Goal: Information Seeking & Learning: Compare options

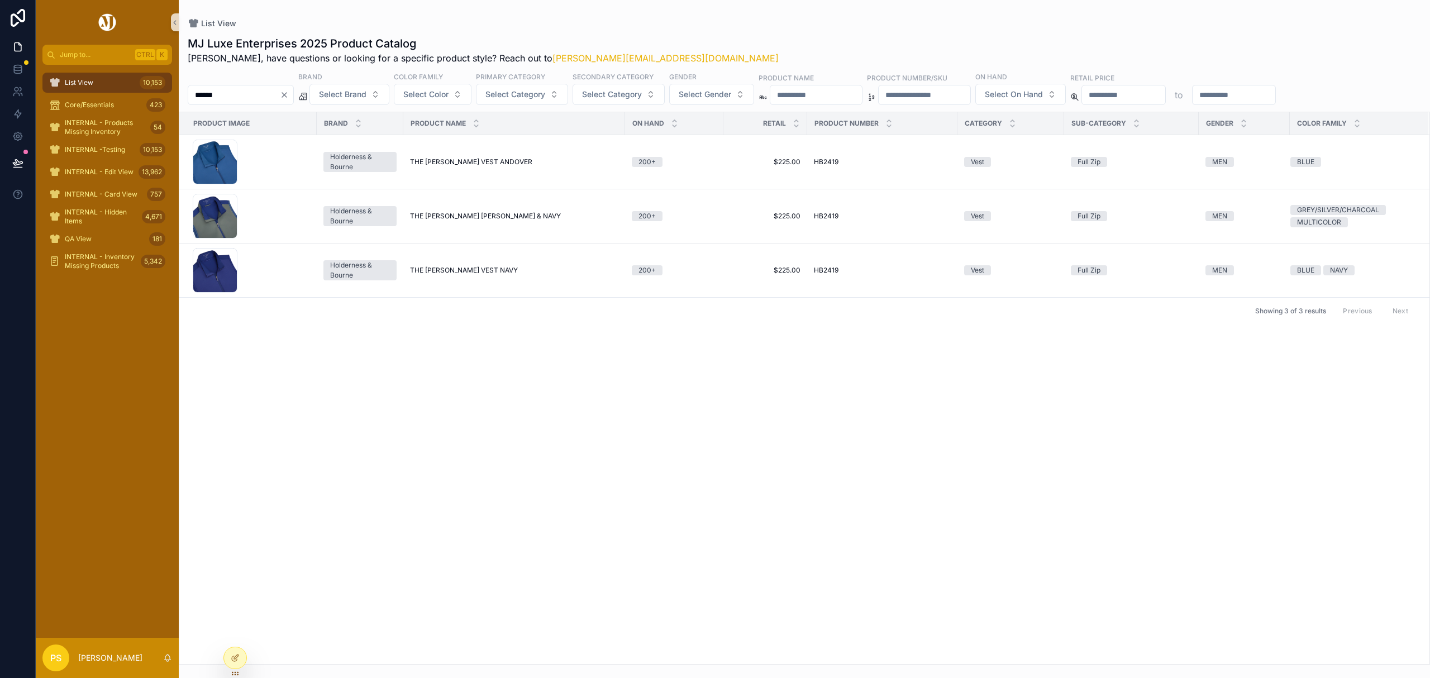
click at [88, 84] on span "List View" at bounding box center [79, 82] width 28 height 9
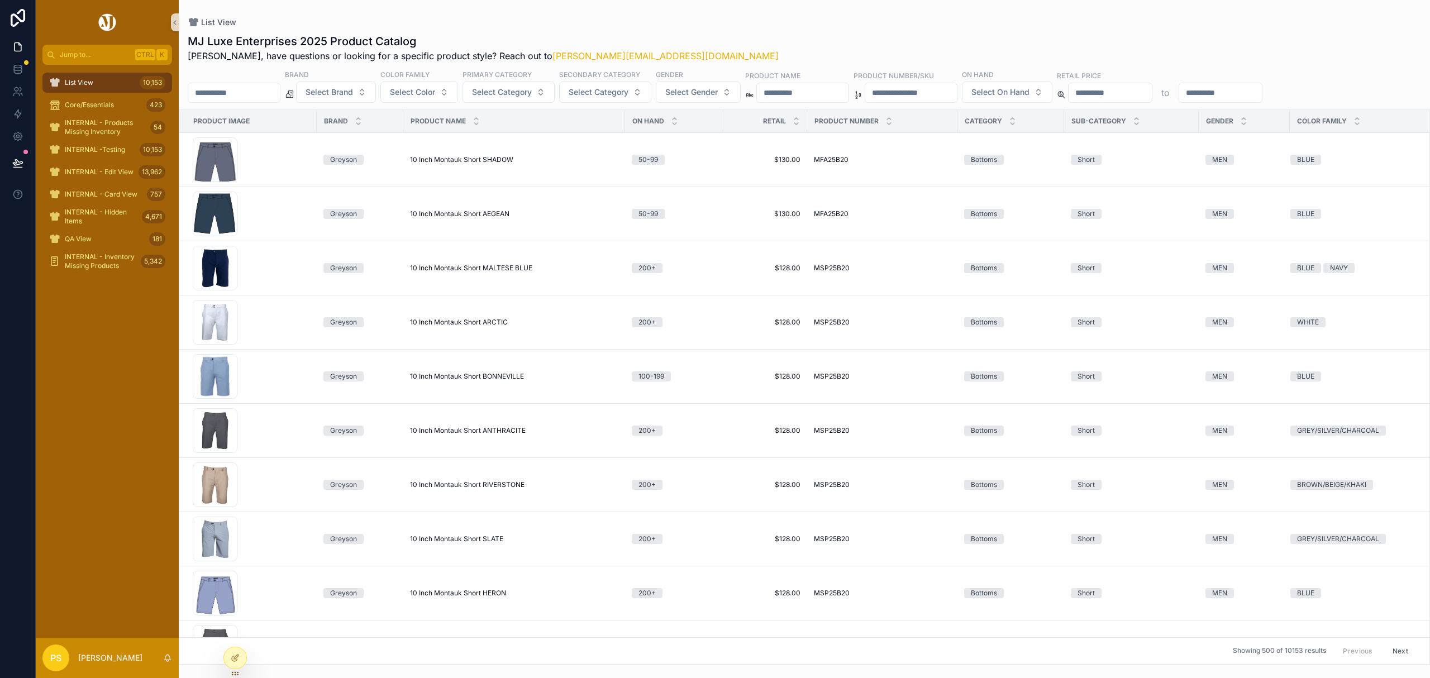
click at [242, 92] on input "******" at bounding box center [234, 93] width 92 height 16
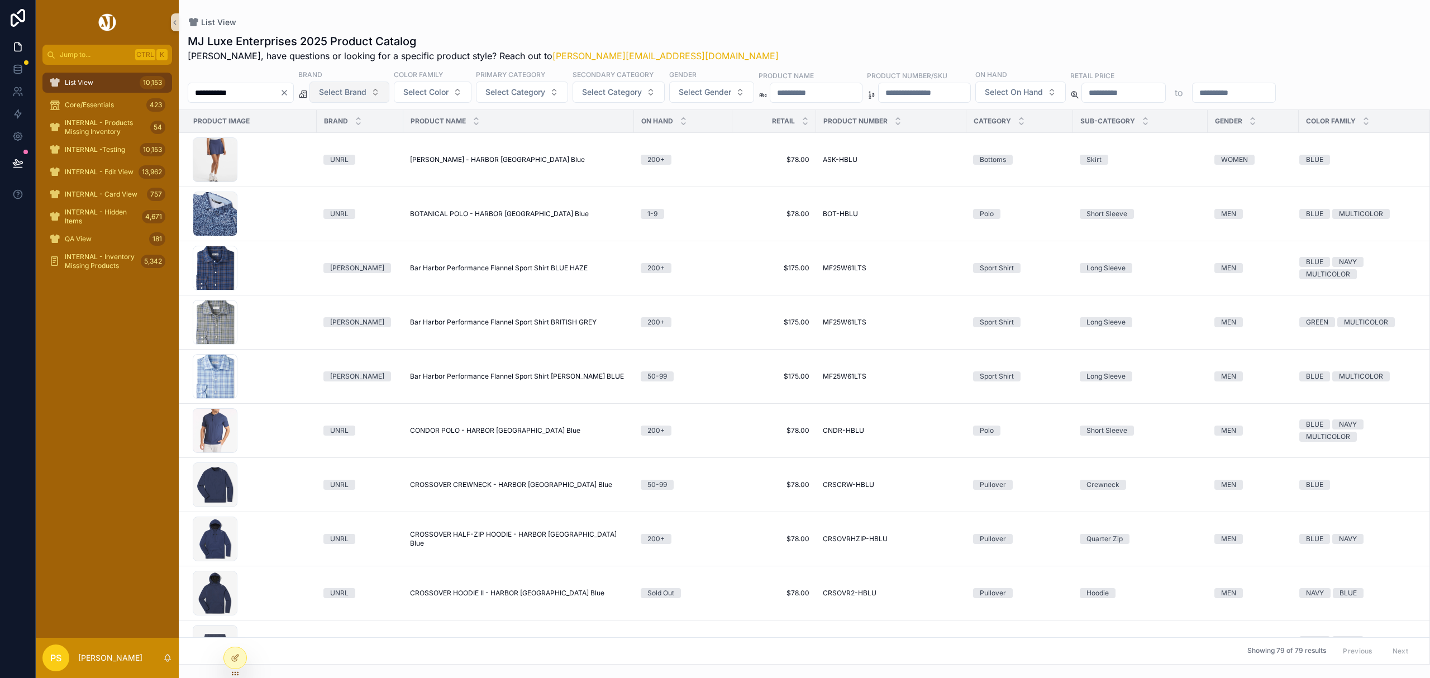
type input "**********"
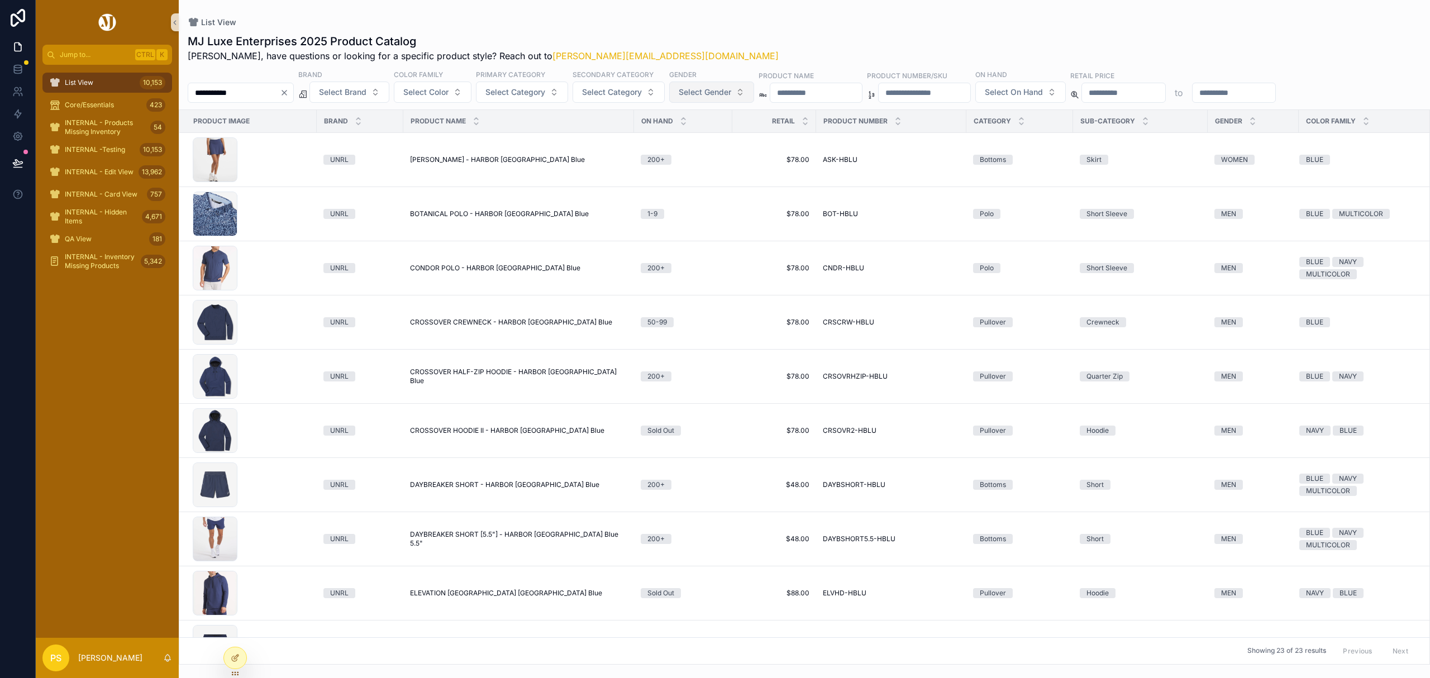
click at [731, 94] on span "Select Gender" at bounding box center [705, 92] width 52 height 11
click at [709, 137] on div "MEN" at bounding box center [743, 138] width 134 height 18
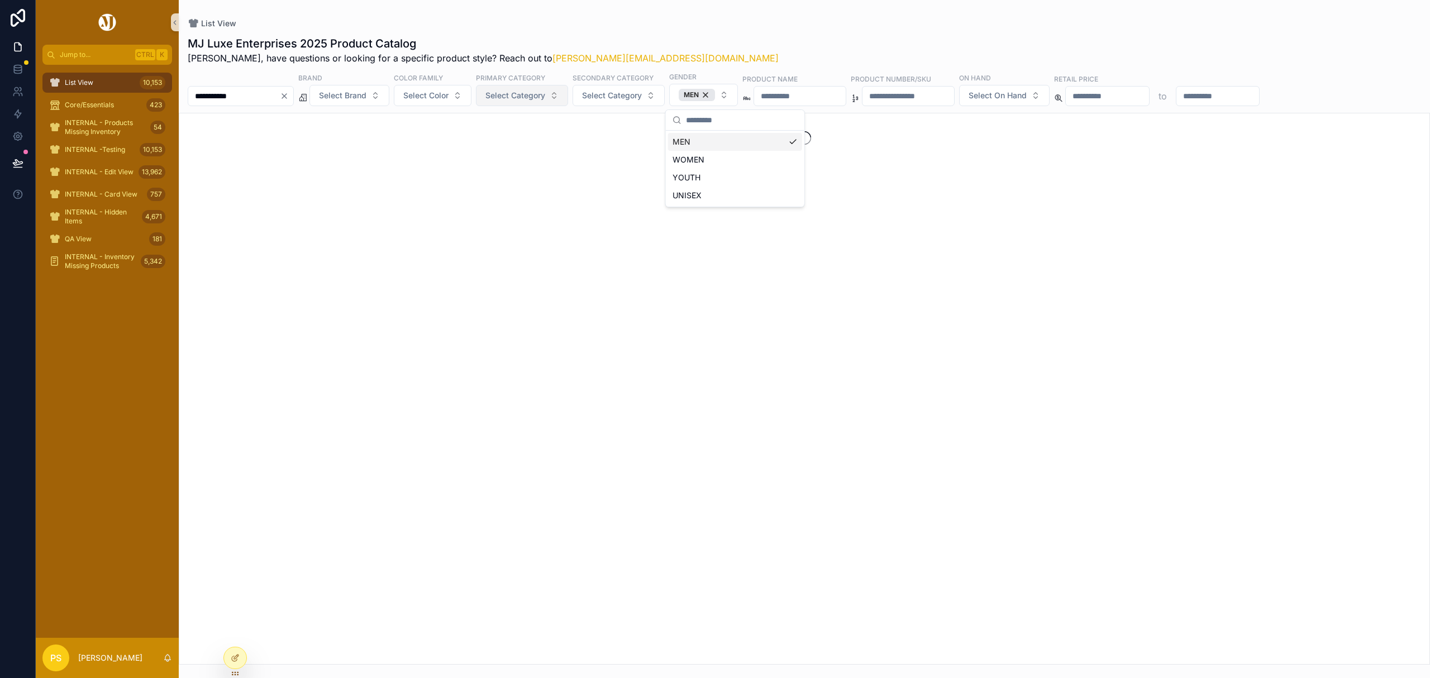
click at [545, 99] on span "Select Category" at bounding box center [515, 95] width 60 height 11
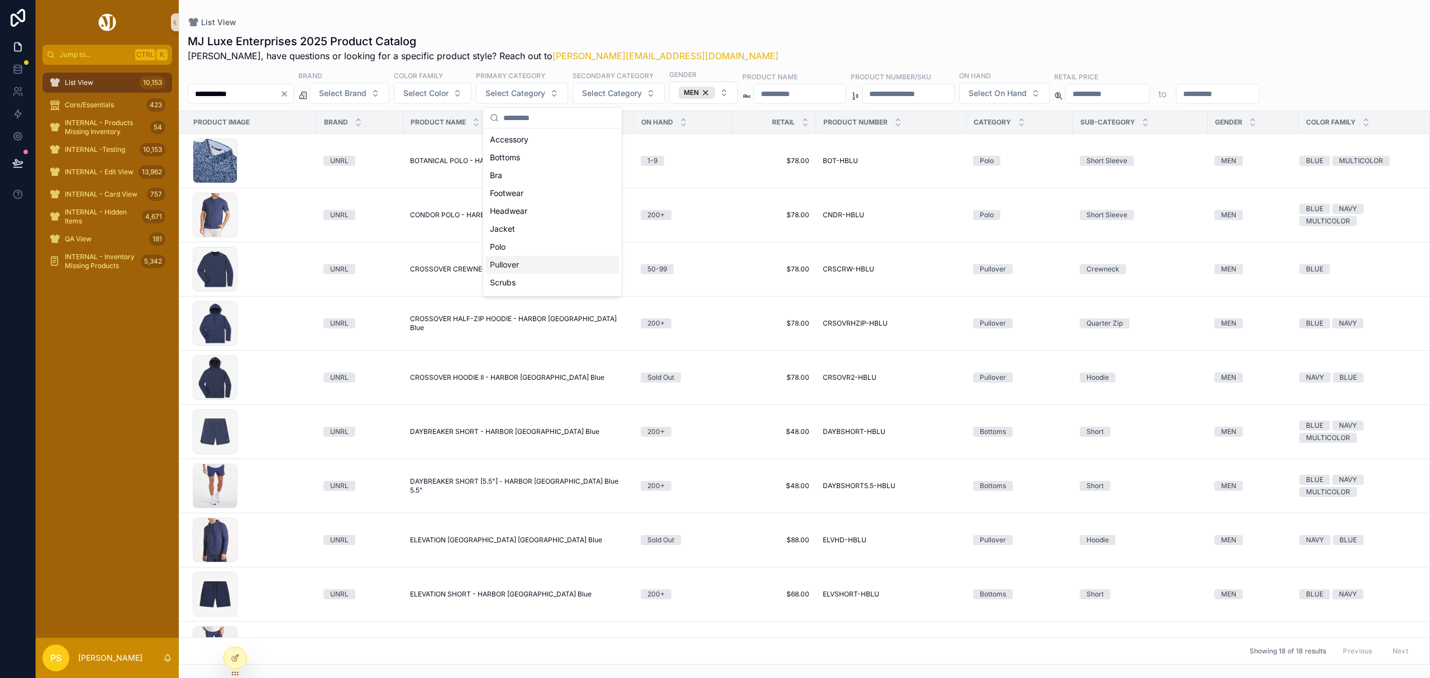
click at [509, 266] on div "Pullover" at bounding box center [552, 265] width 134 height 18
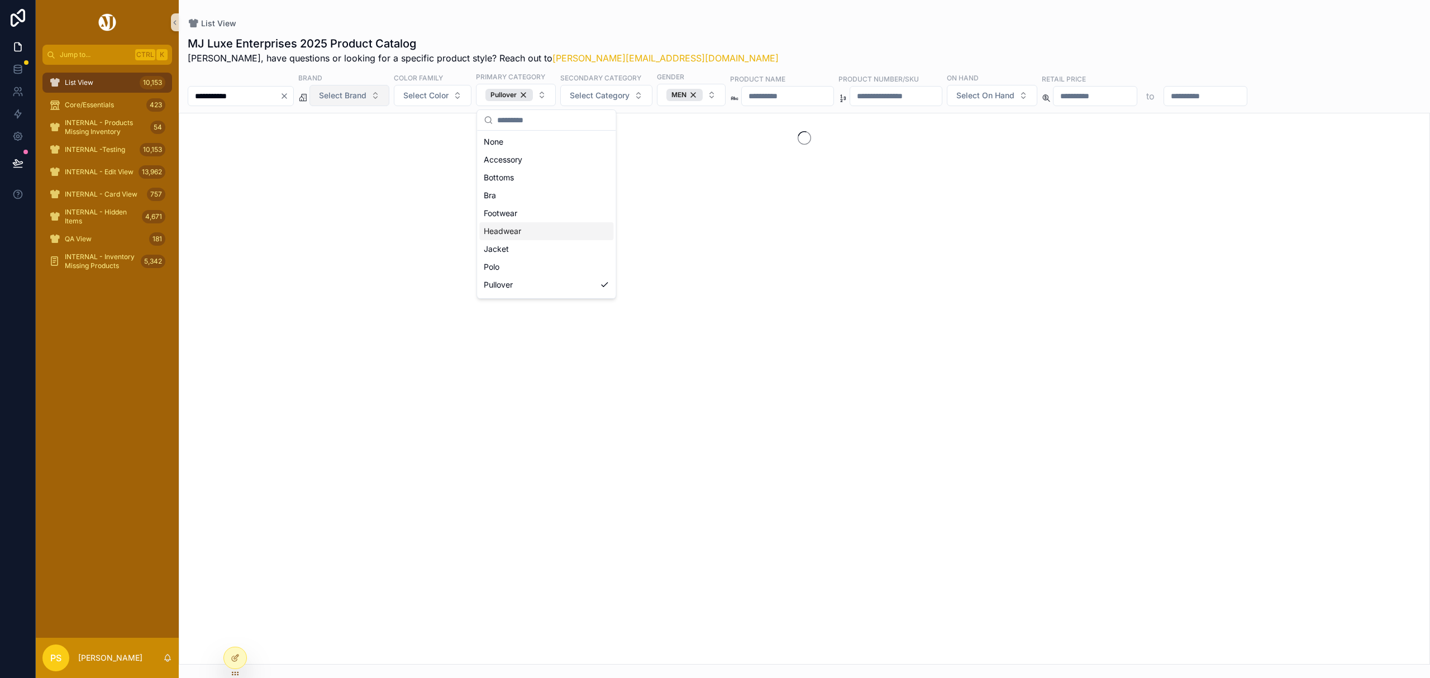
click at [369, 105] on button "Select Brand" at bounding box center [349, 95] width 80 height 21
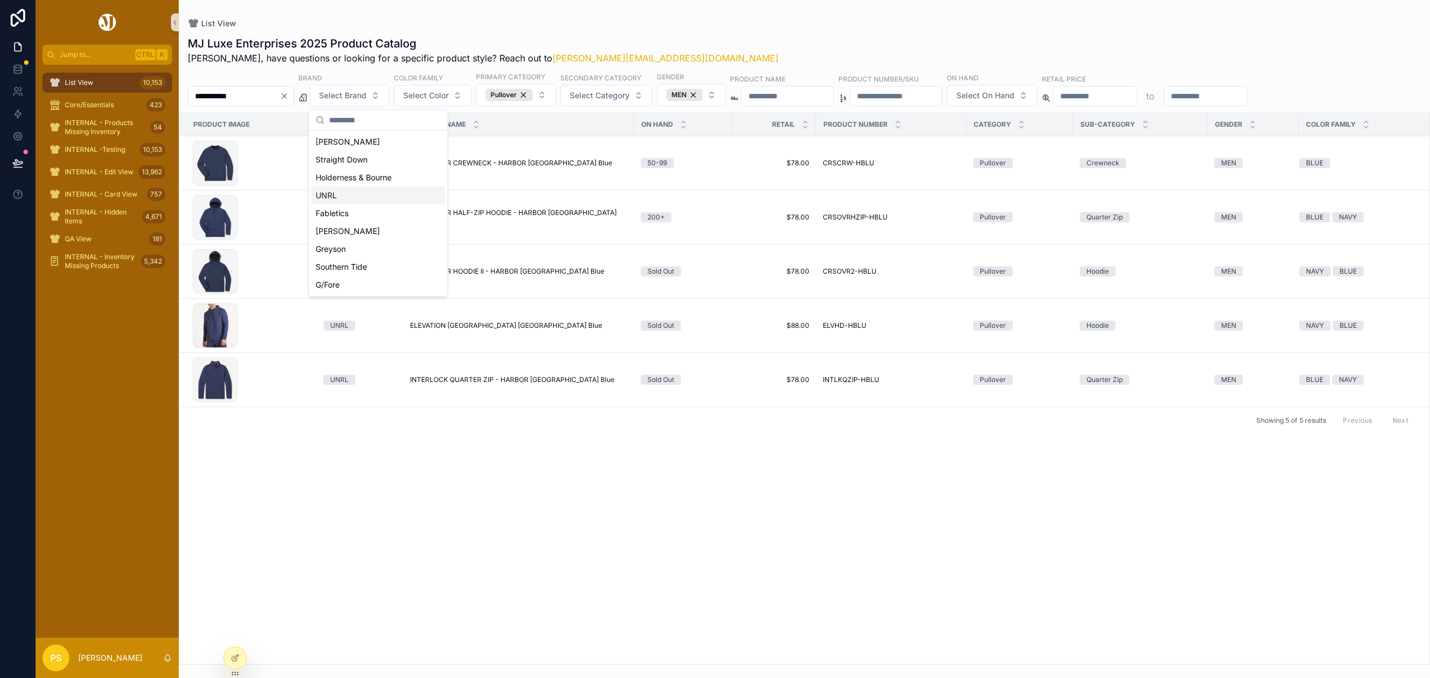
click at [351, 198] on div "UNRL" at bounding box center [378, 196] width 134 height 18
click at [735, 40] on div "MJ Luxe Enterprises 2025 Product Catalog Philip, have questions or looking for …" at bounding box center [804, 50] width 1233 height 29
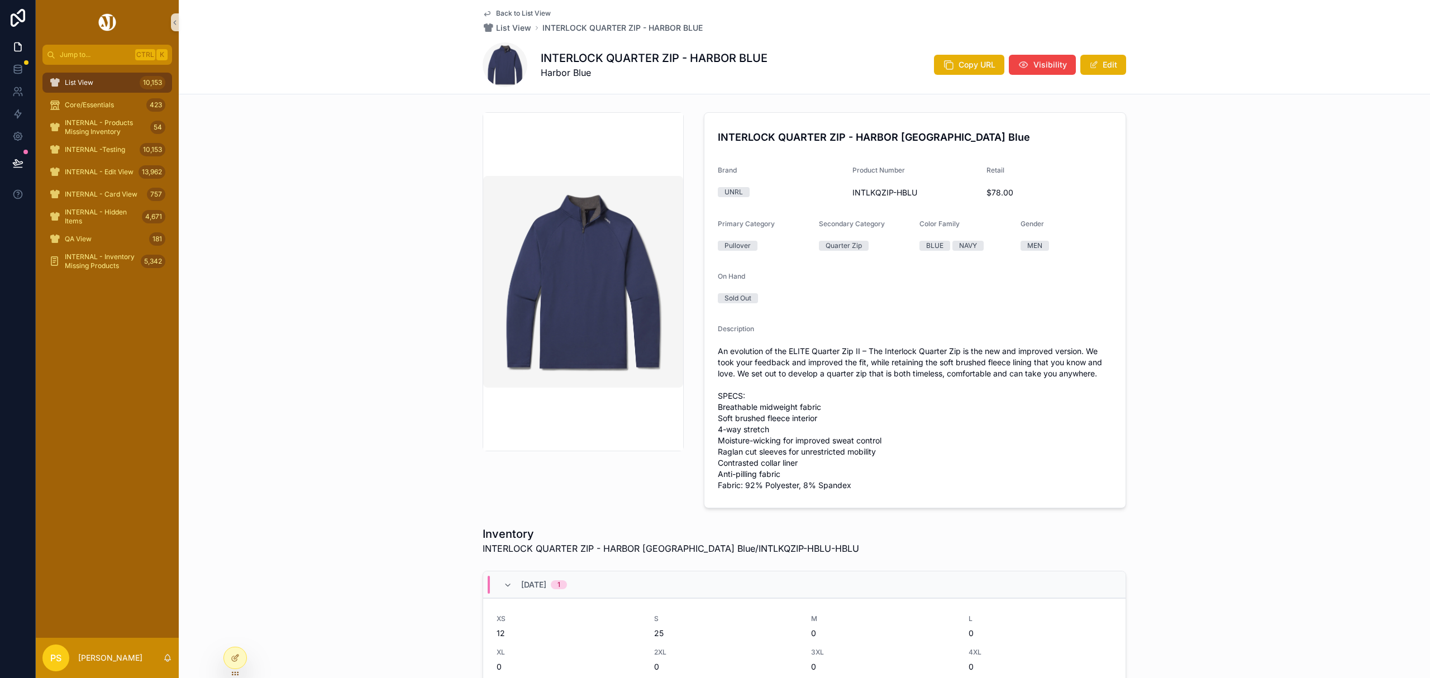
click at [110, 77] on div "List View 10,153" at bounding box center [107, 83] width 116 height 18
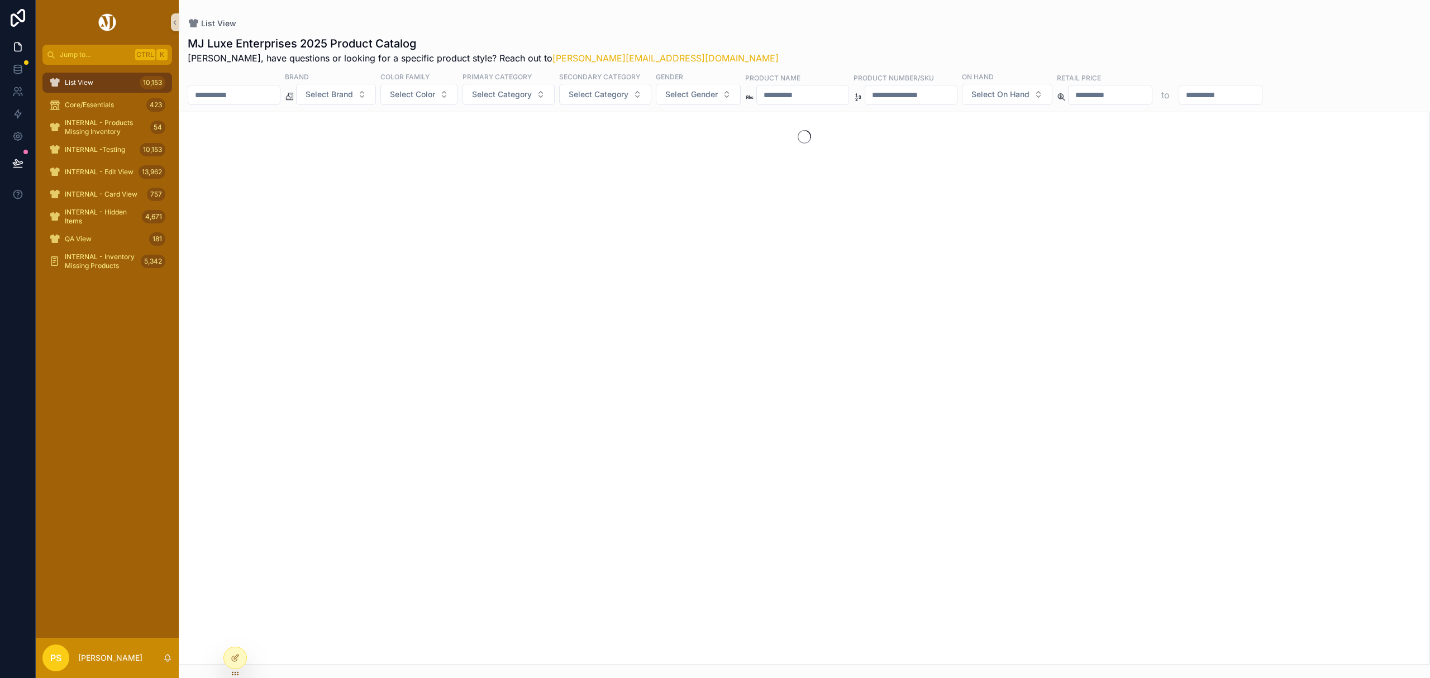
click at [237, 85] on div "scrollable content" at bounding box center [234, 95] width 93 height 20
click at [243, 94] on input "scrollable content" at bounding box center [234, 95] width 92 height 16
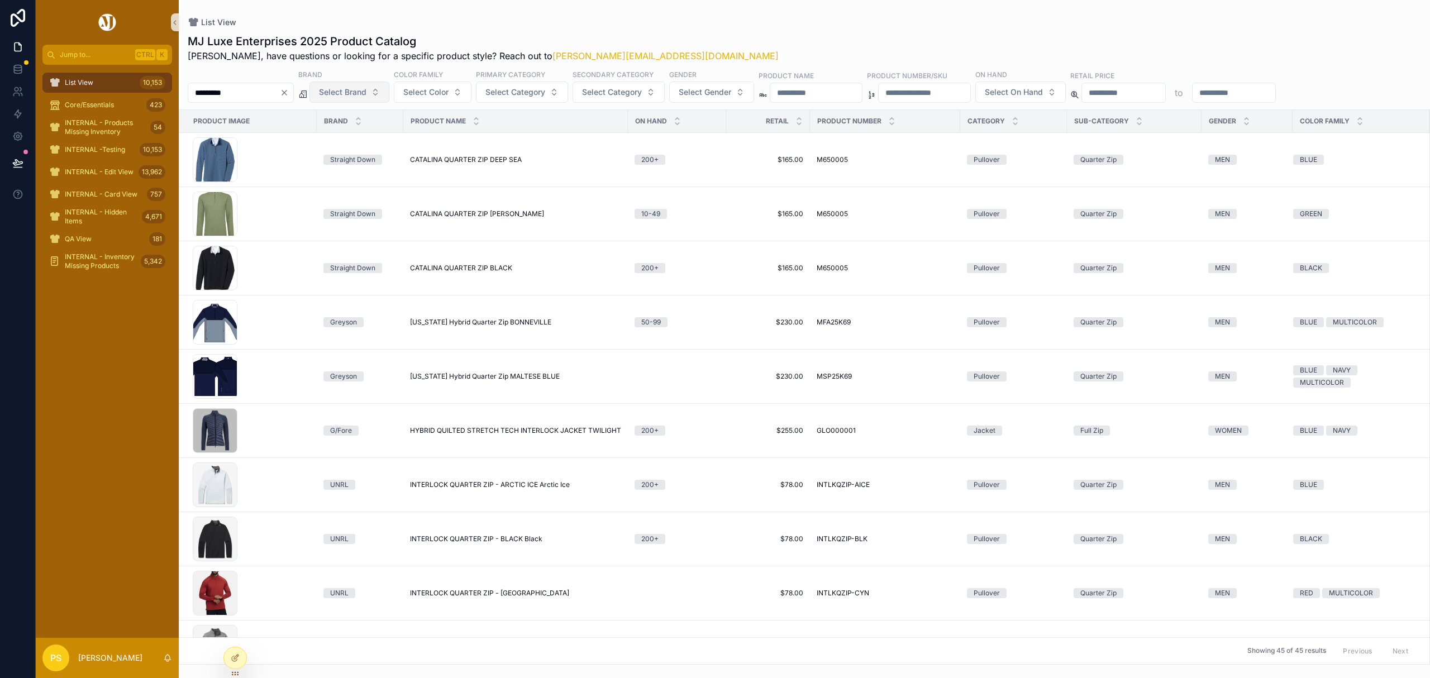
click at [366, 95] on span "Select Brand" at bounding box center [342, 92] width 47 height 11
click at [343, 195] on div "UNRL" at bounding box center [378, 192] width 134 height 18
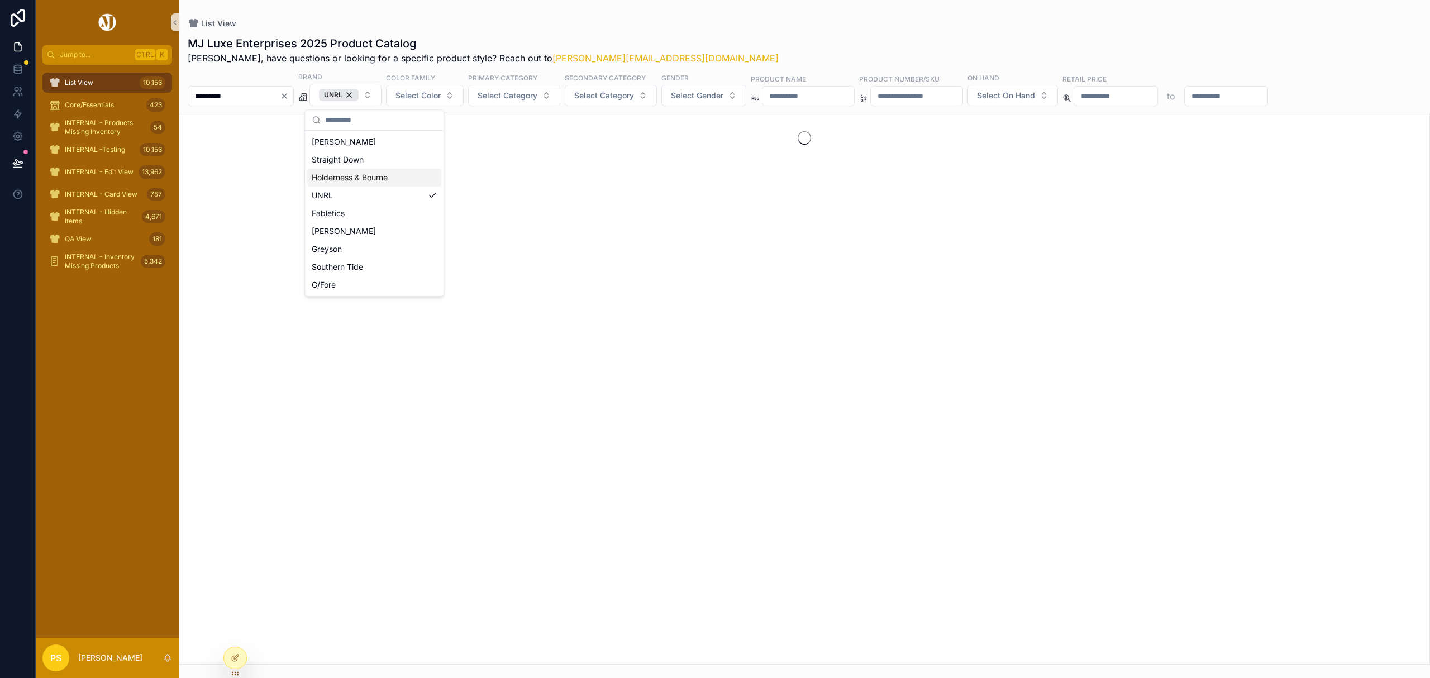
click at [762, 32] on div "MJ Luxe Enterprises 2025 Product Catalog Philip, have questions or looking for …" at bounding box center [804, 347] width 1251 height 636
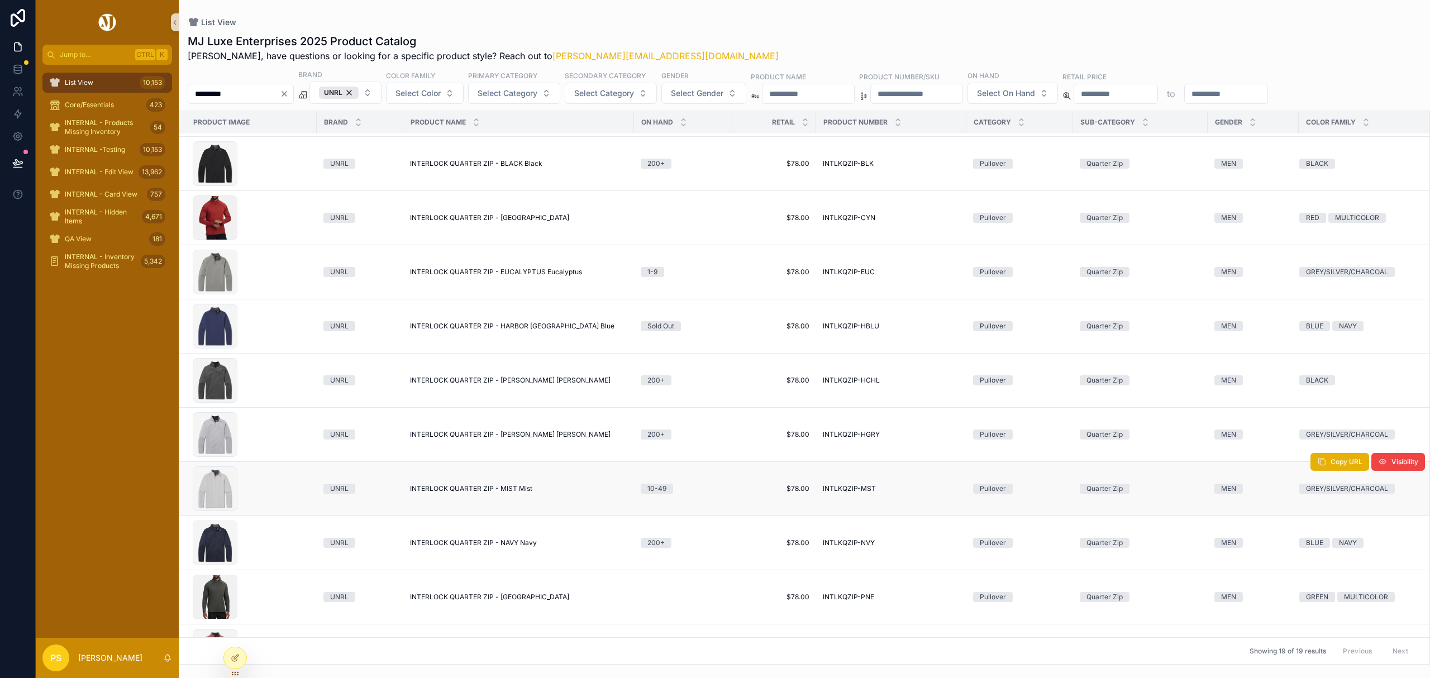
scroll to position [74, 0]
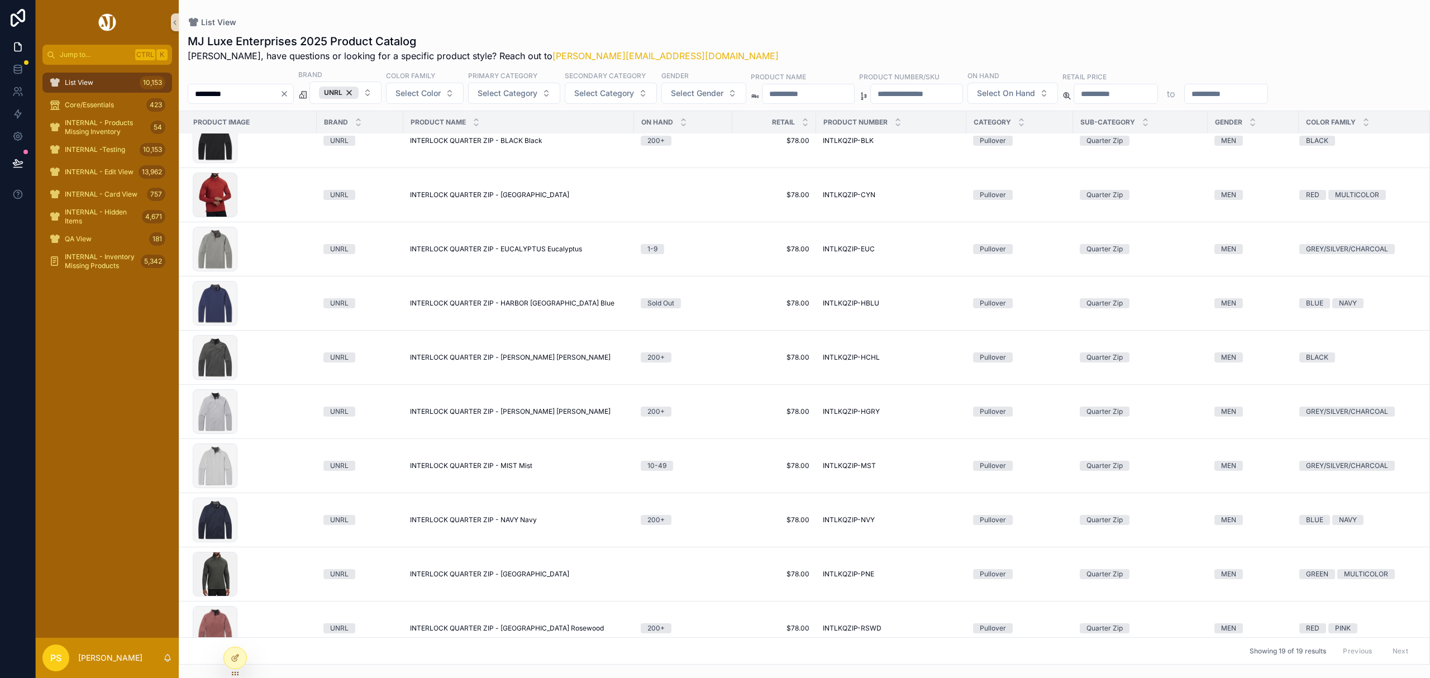
click at [275, 97] on input "*********" at bounding box center [234, 94] width 92 height 16
type input "*********"
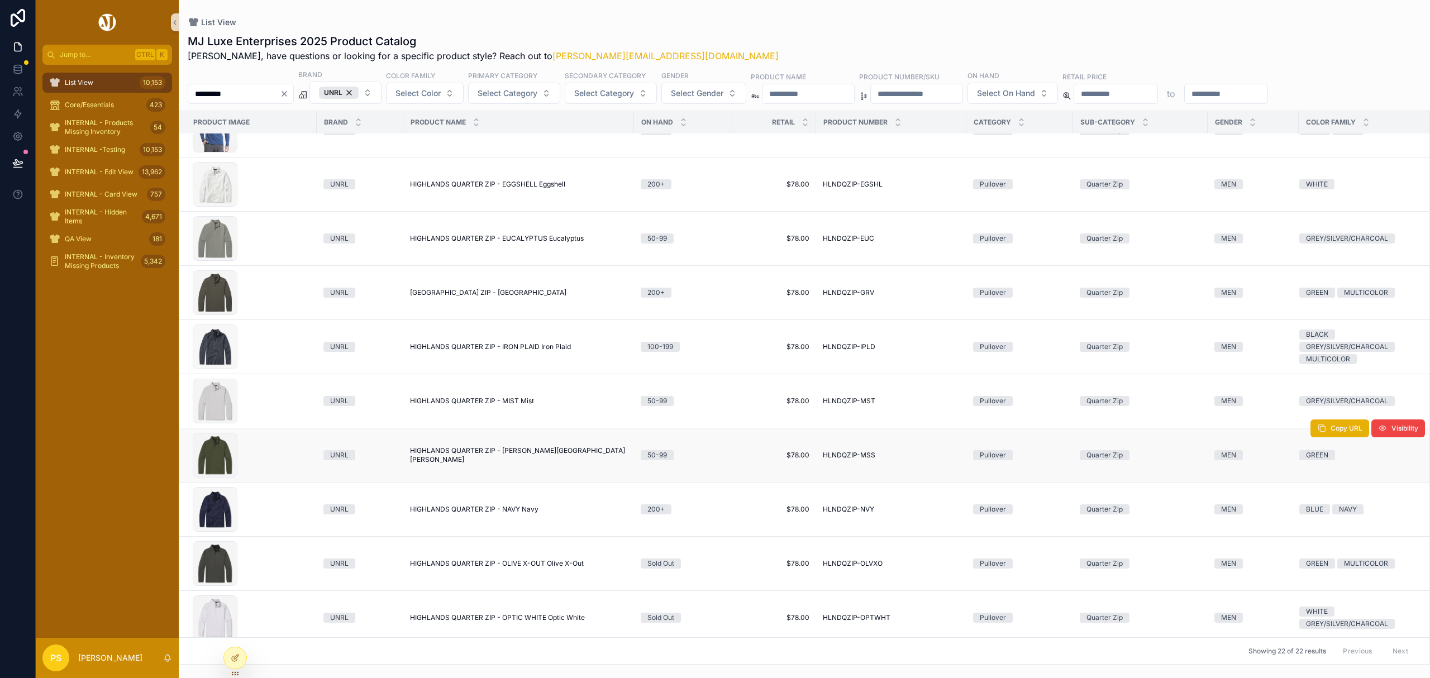
scroll to position [372, 0]
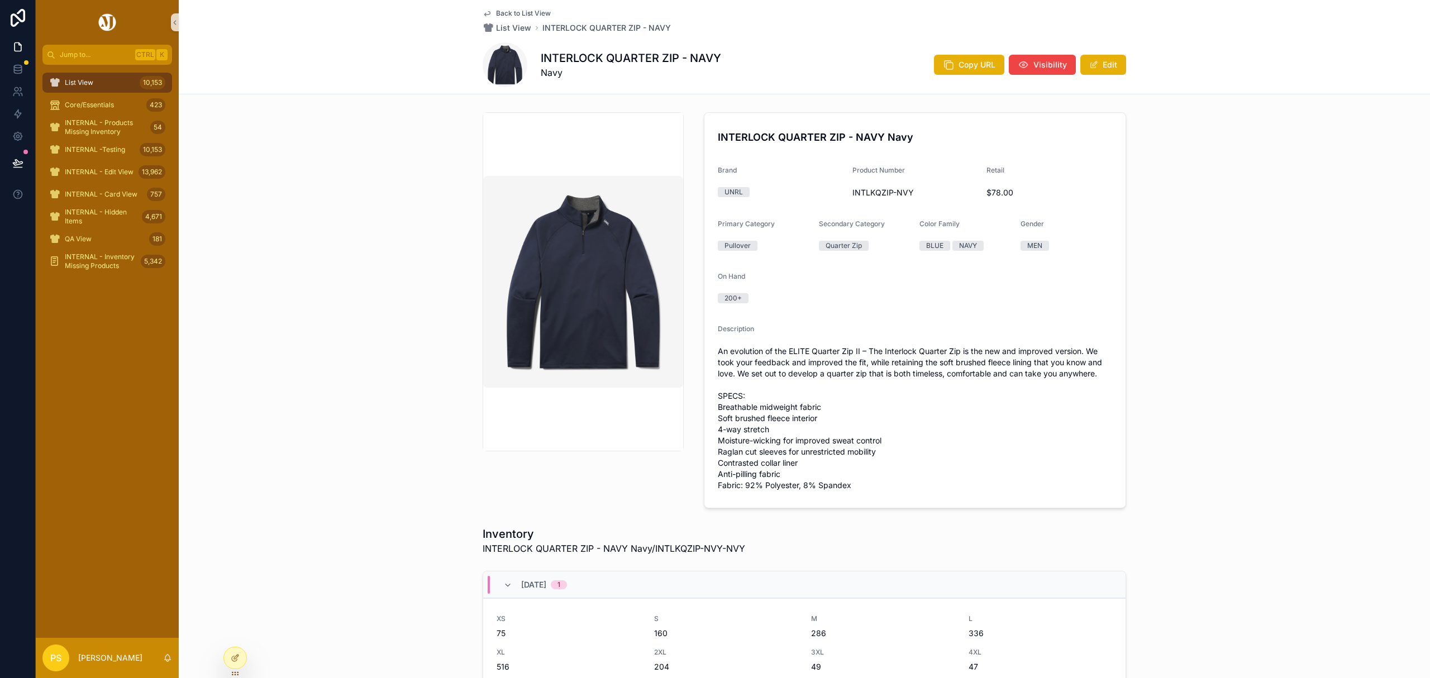
scroll to position [8, 0]
